Goal: Transaction & Acquisition: Purchase product/service

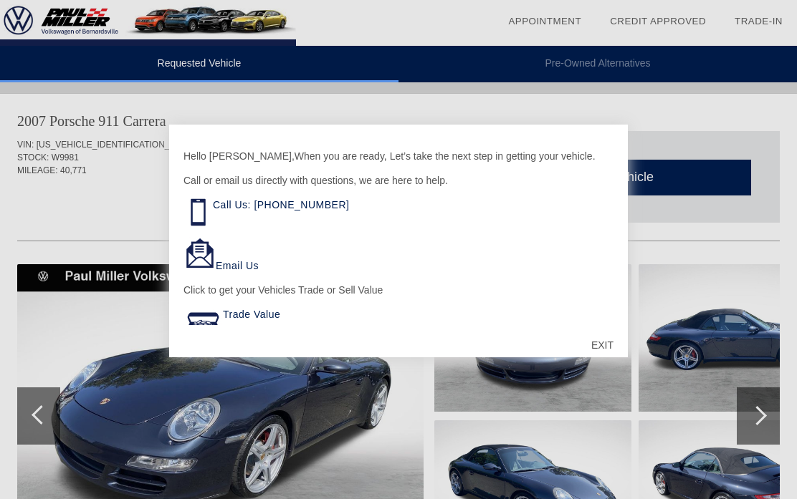
click at [593, 357] on div "EXIT" at bounding box center [602, 345] width 51 height 43
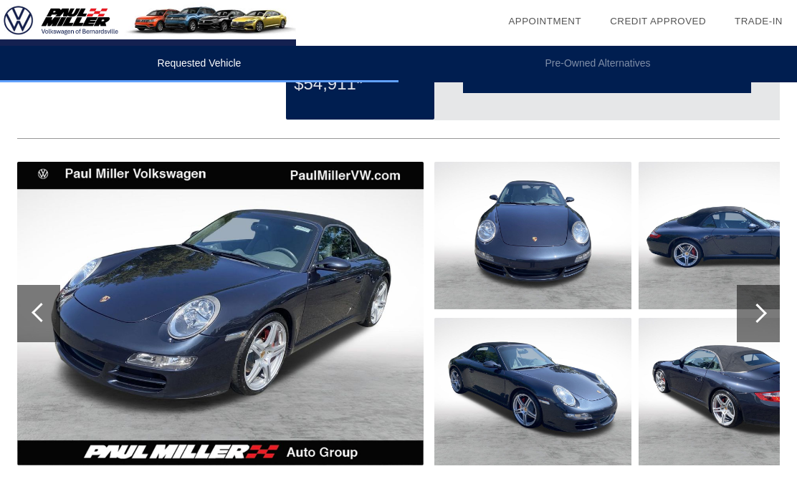
scroll to position [102, 0]
click at [752, 314] on div at bounding box center [756, 313] width 19 height 19
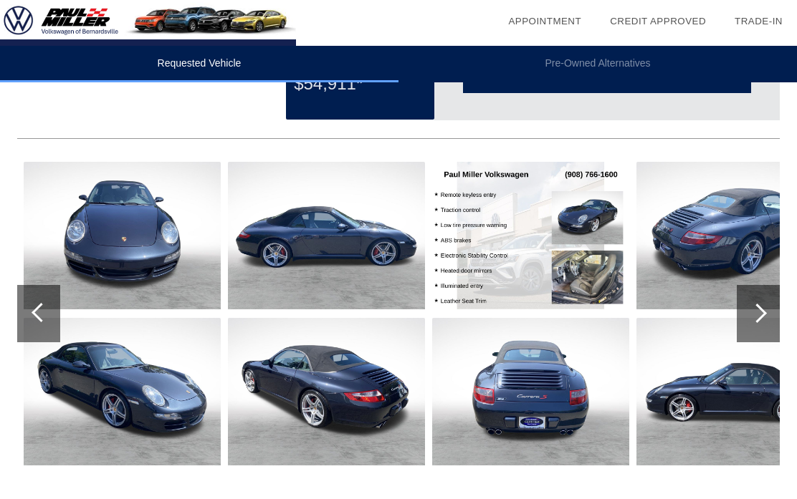
click at [752, 309] on div at bounding box center [756, 313] width 19 height 19
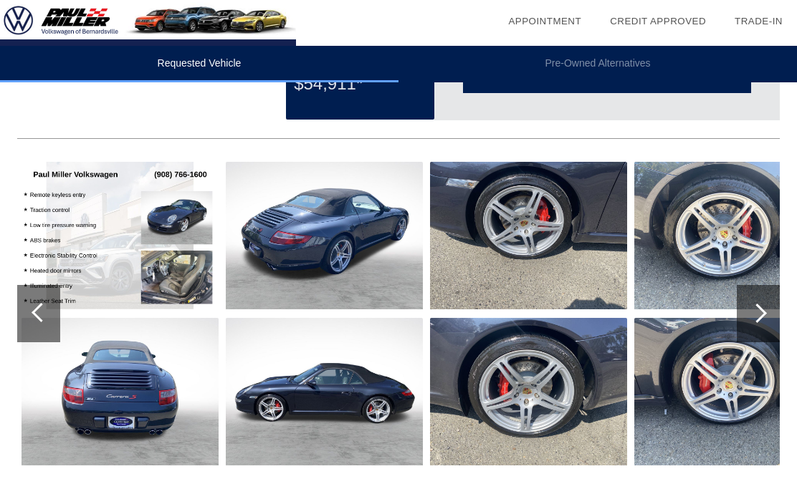
click at [746, 299] on div at bounding box center [757, 313] width 43 height 57
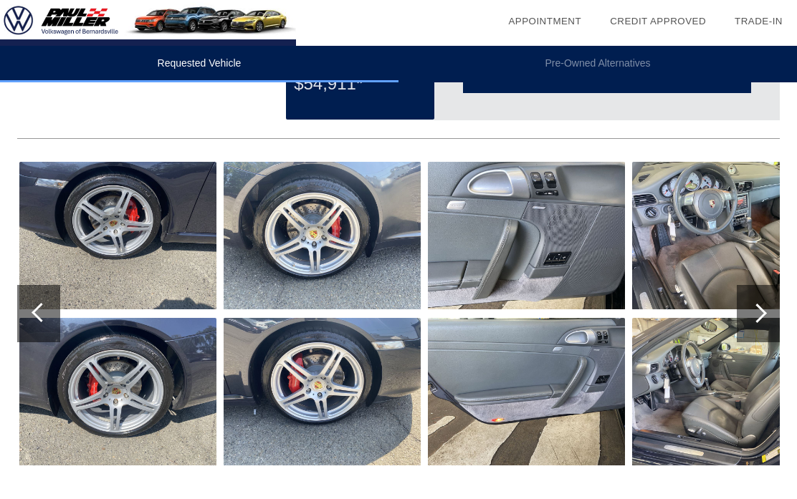
click at [746, 313] on div at bounding box center [757, 313] width 43 height 57
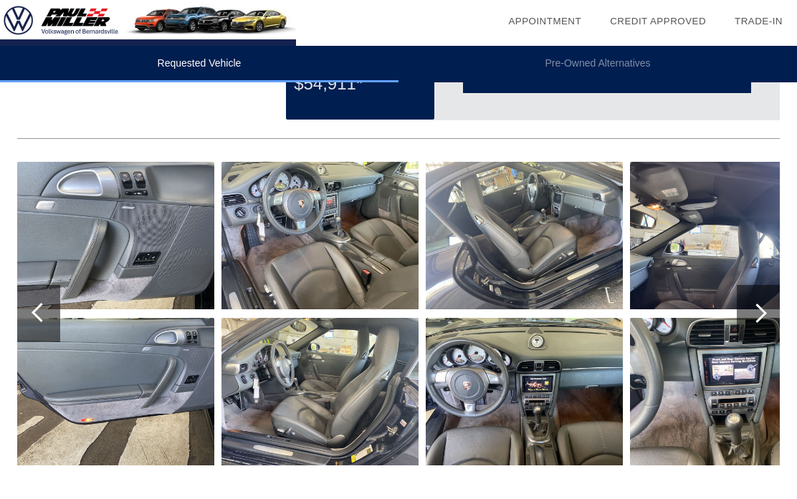
click at [757, 314] on div at bounding box center [756, 313] width 19 height 19
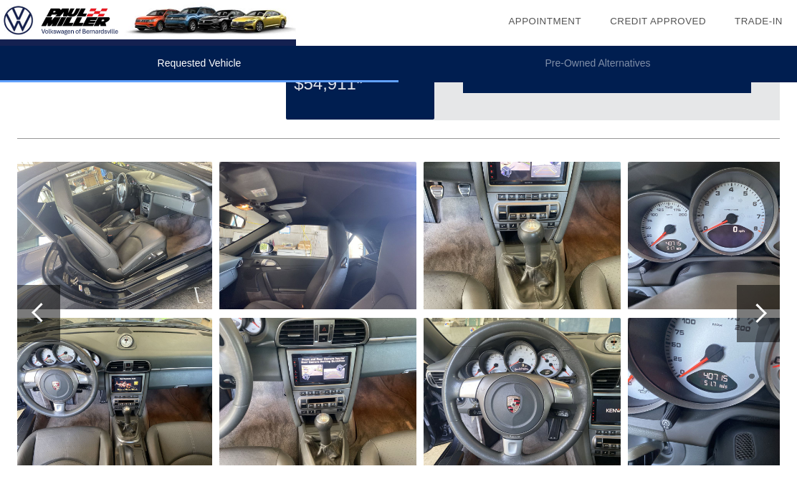
click at [756, 309] on div at bounding box center [756, 313] width 19 height 19
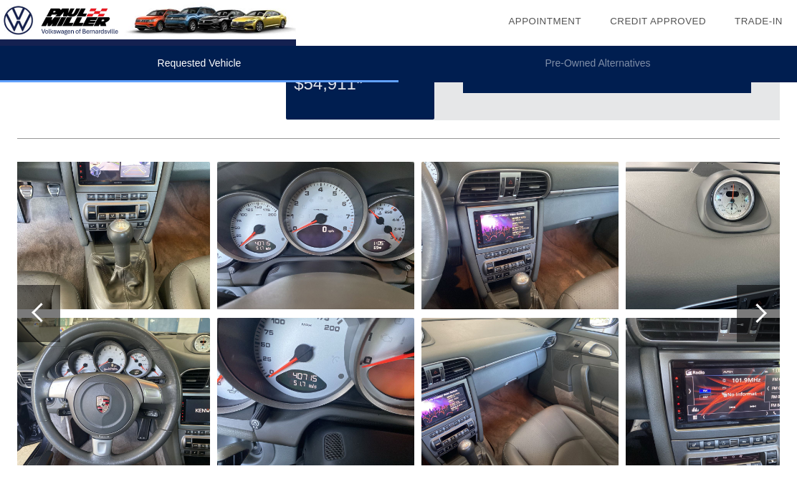
click at [761, 296] on div at bounding box center [757, 313] width 43 height 57
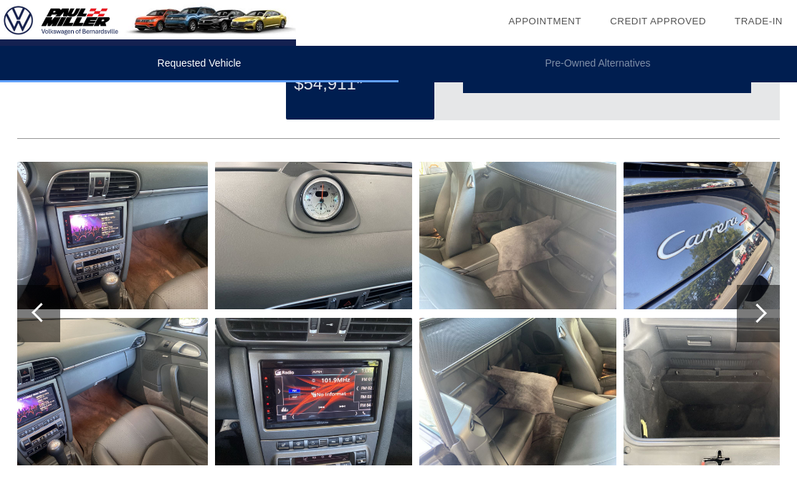
click at [769, 299] on div at bounding box center [757, 313] width 43 height 57
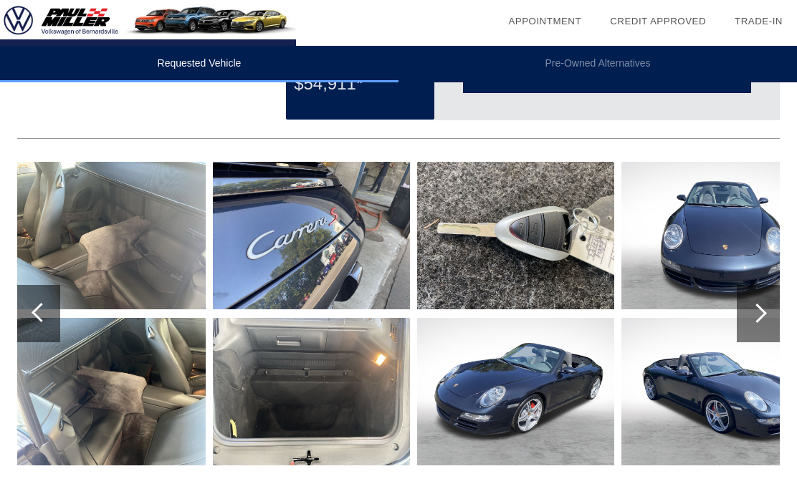
click at [767, 294] on div at bounding box center [757, 313] width 43 height 57
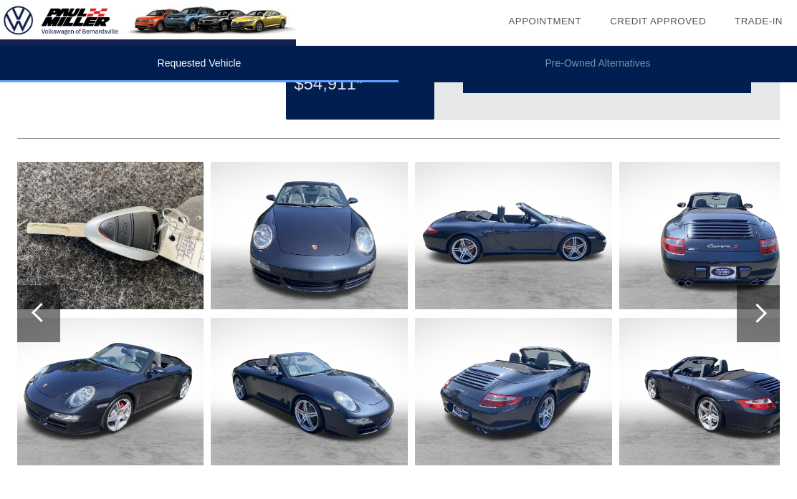
click at [761, 289] on div at bounding box center [757, 313] width 43 height 57
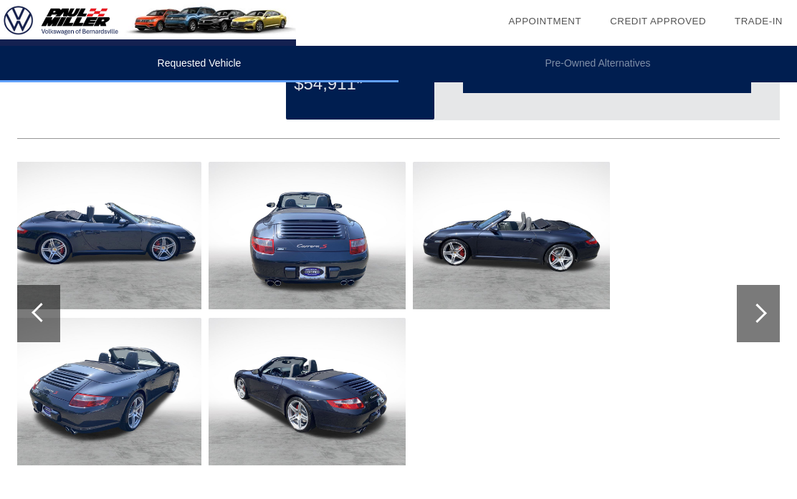
scroll to position [0, 0]
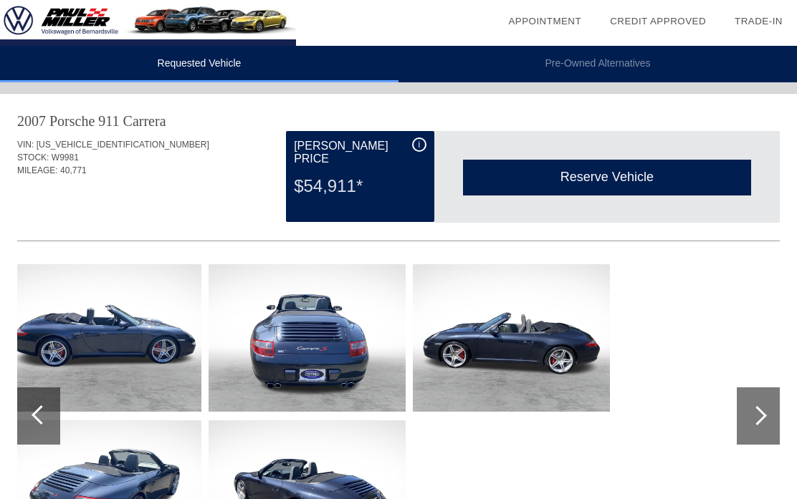
click at [605, 175] on div "Reserve Vehicle" at bounding box center [607, 177] width 288 height 35
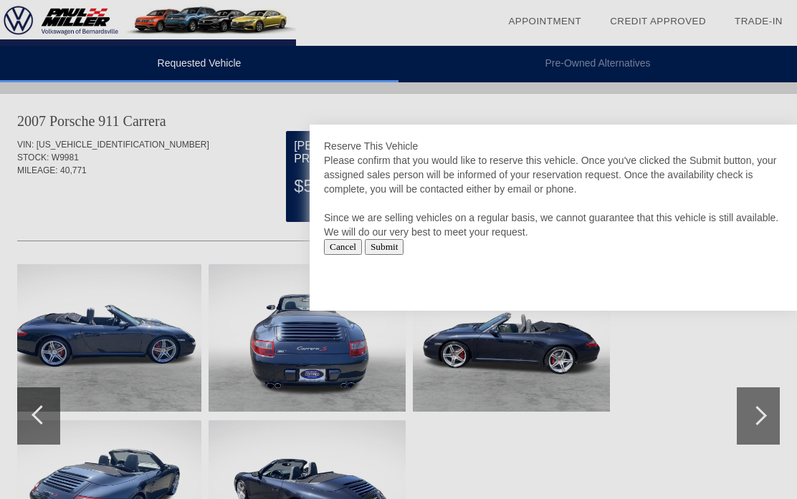
click at [346, 251] on input "Cancel" at bounding box center [343, 247] width 38 height 16
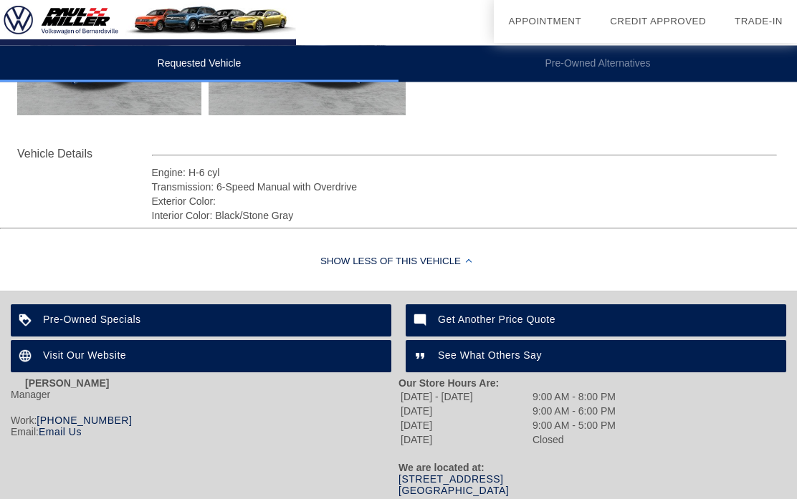
scroll to position [453, 0]
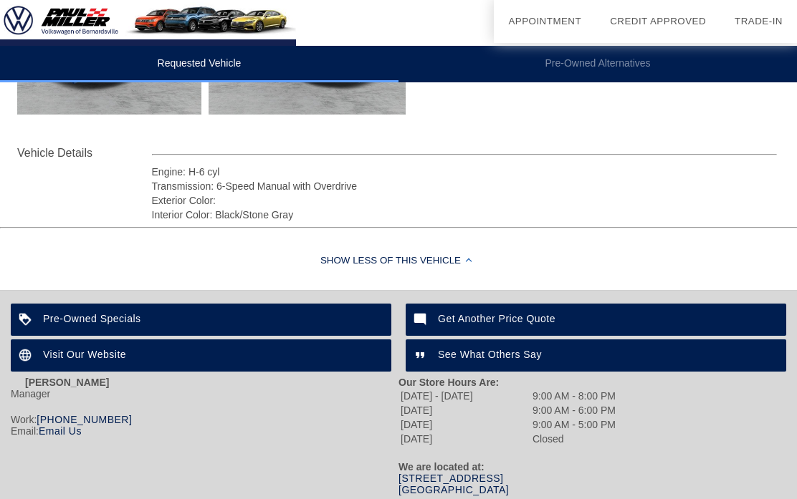
click at [466, 253] on div "Show Less of this Vehicle" at bounding box center [398, 261] width 797 height 57
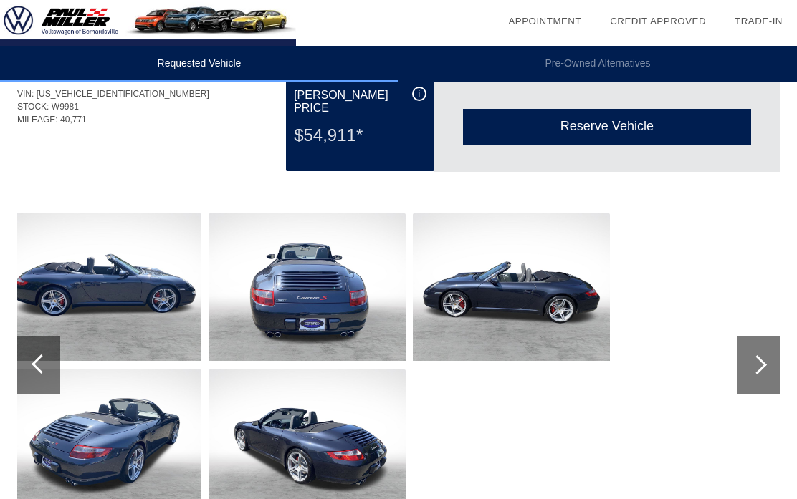
scroll to position [0, 0]
